Goal: Navigation & Orientation: Understand site structure

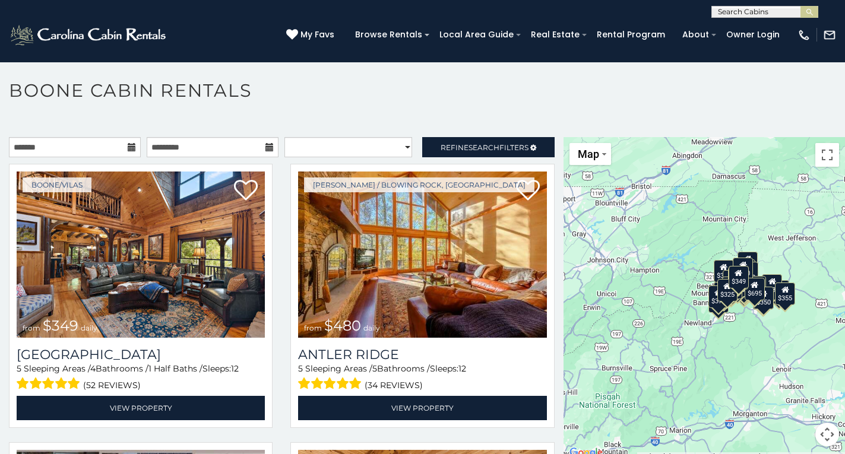
scroll to position [7, 0]
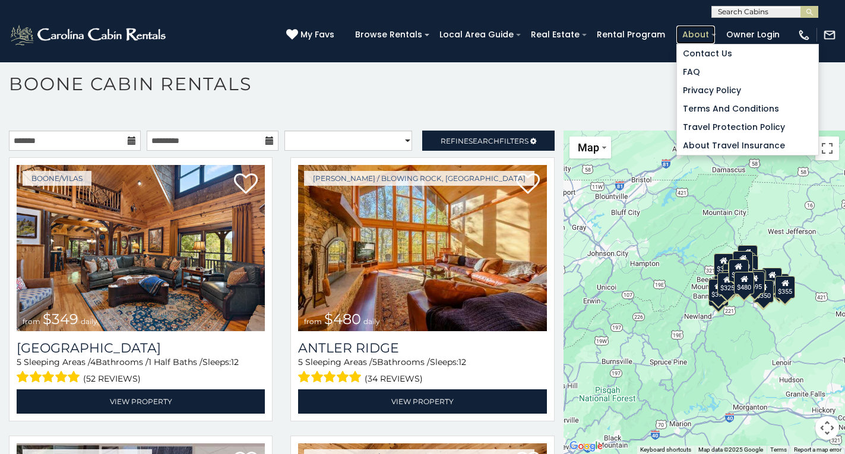
click at [686, 30] on link "About" at bounding box center [695, 35] width 39 height 18
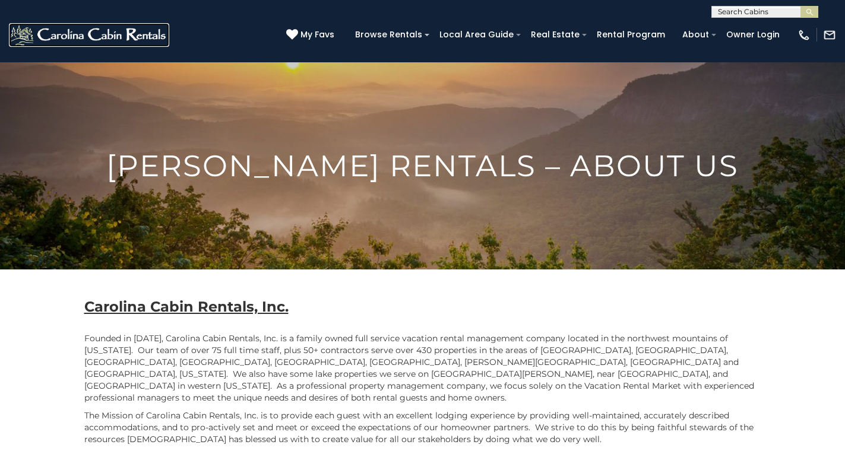
click at [61, 28] on img at bounding box center [89, 35] width 160 height 24
